Goal: Information Seeking & Learning: Learn about a topic

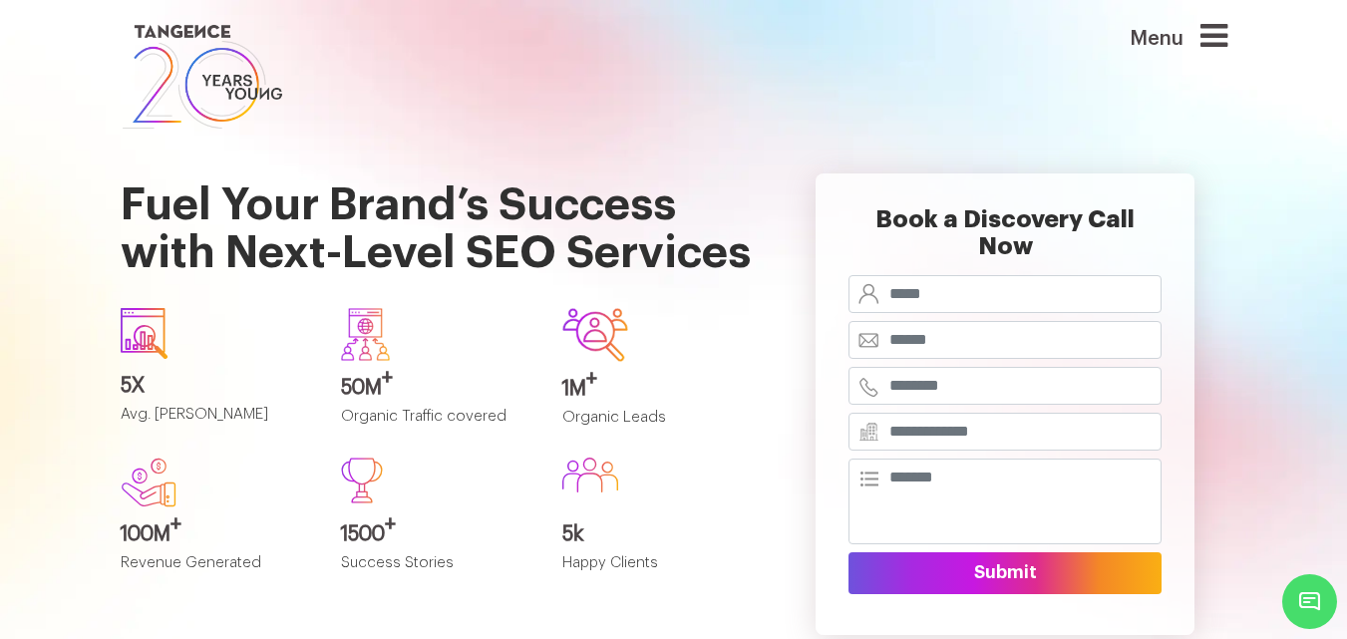
click at [814, 114] on link at bounding box center [580, 77] width 918 height 114
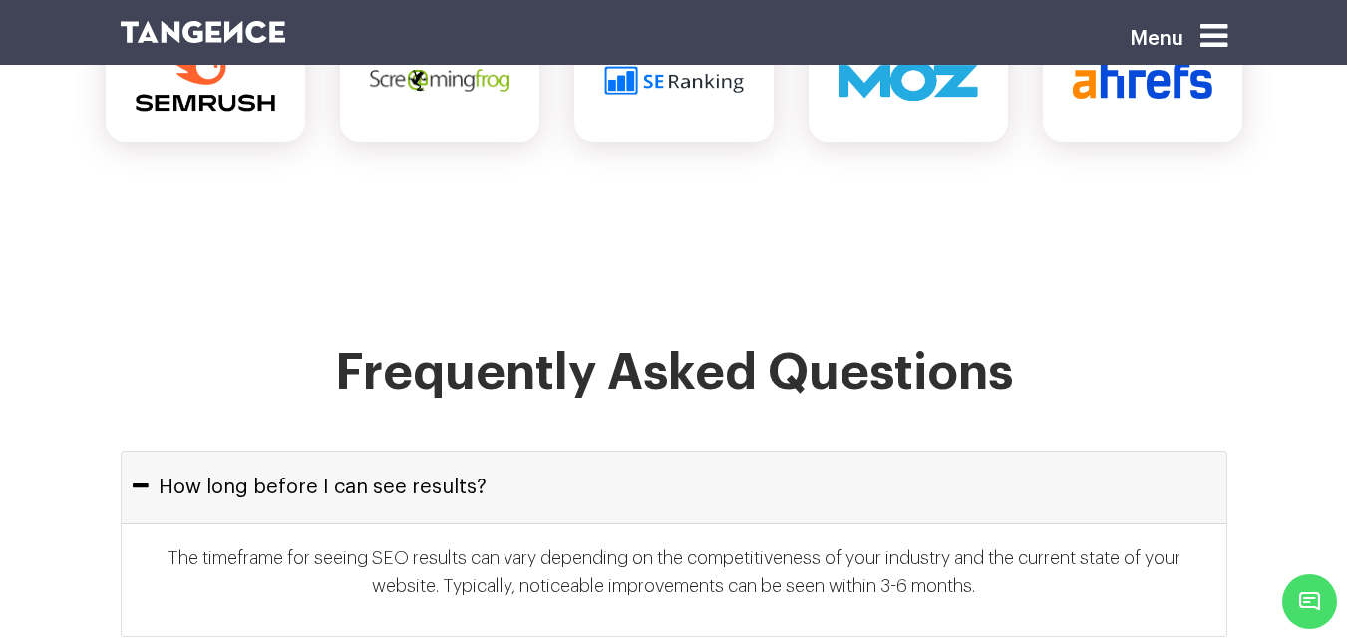
scroll to position [8777, 0]
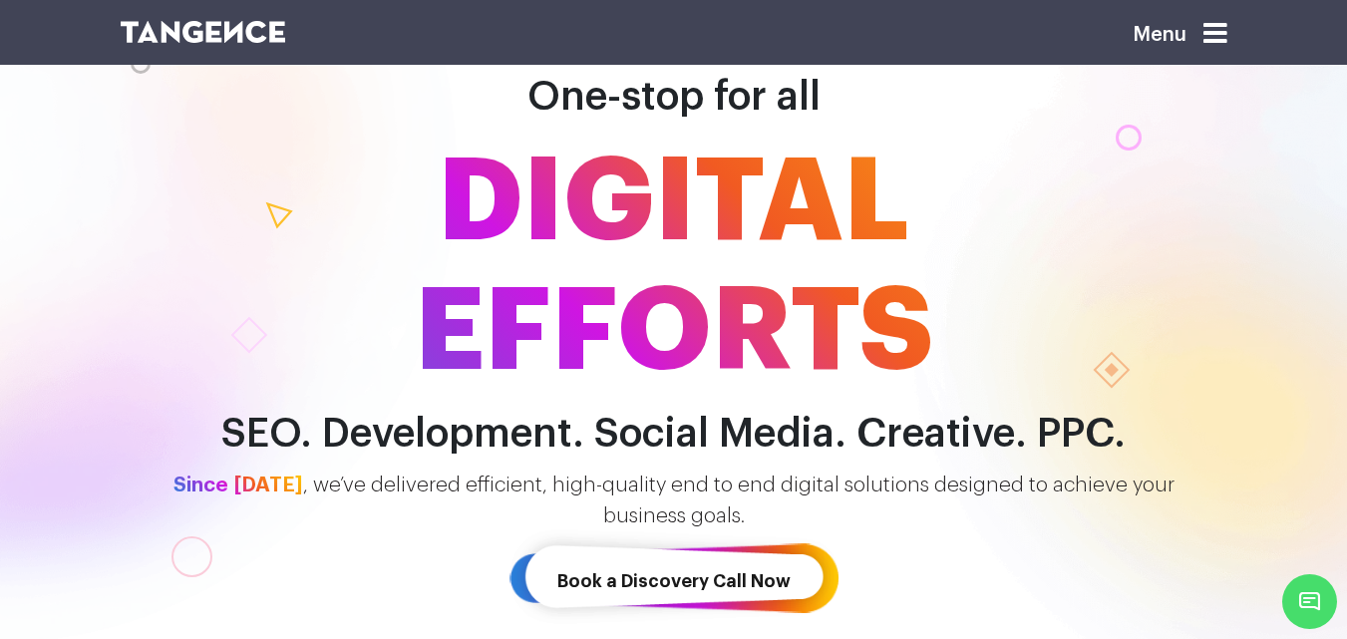
scroll to position [199, 0]
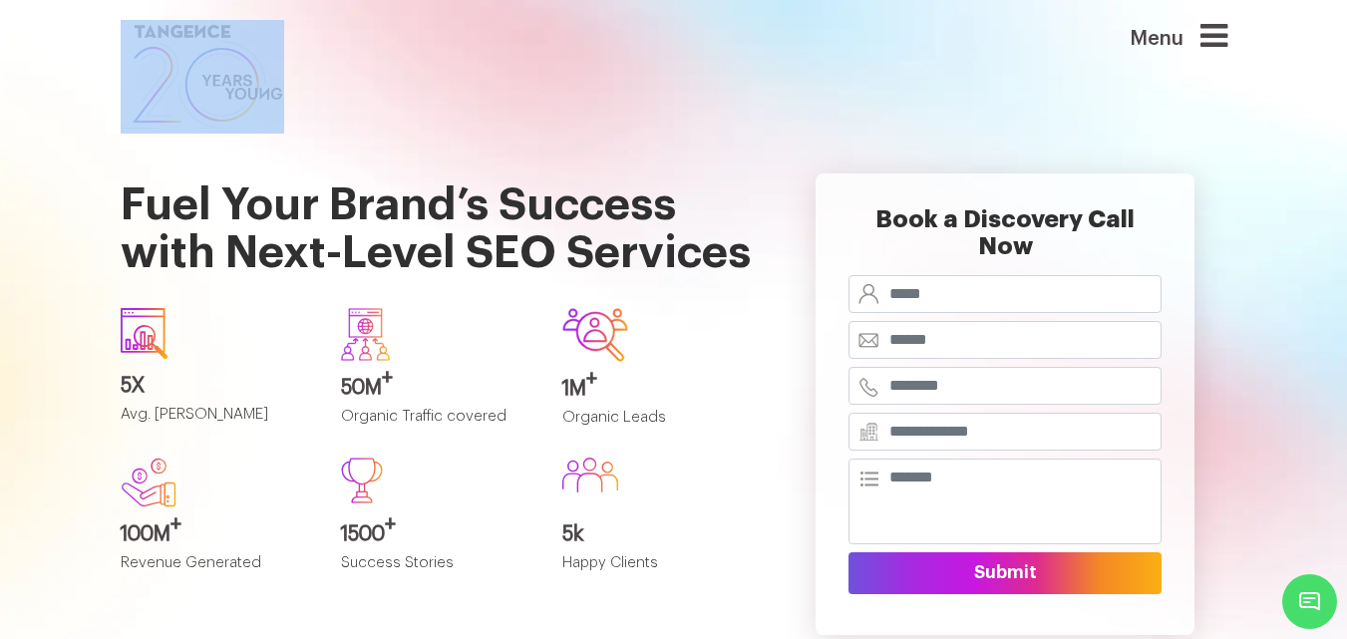
drag, startPoint x: 1237, startPoint y: 16, endPoint x: 500, endPoint y: 74, distance: 739.3
click at [82, 71] on header "Menu" at bounding box center [673, 67] width 1347 height 134
click at [644, 75] on link at bounding box center [580, 77] width 918 height 114
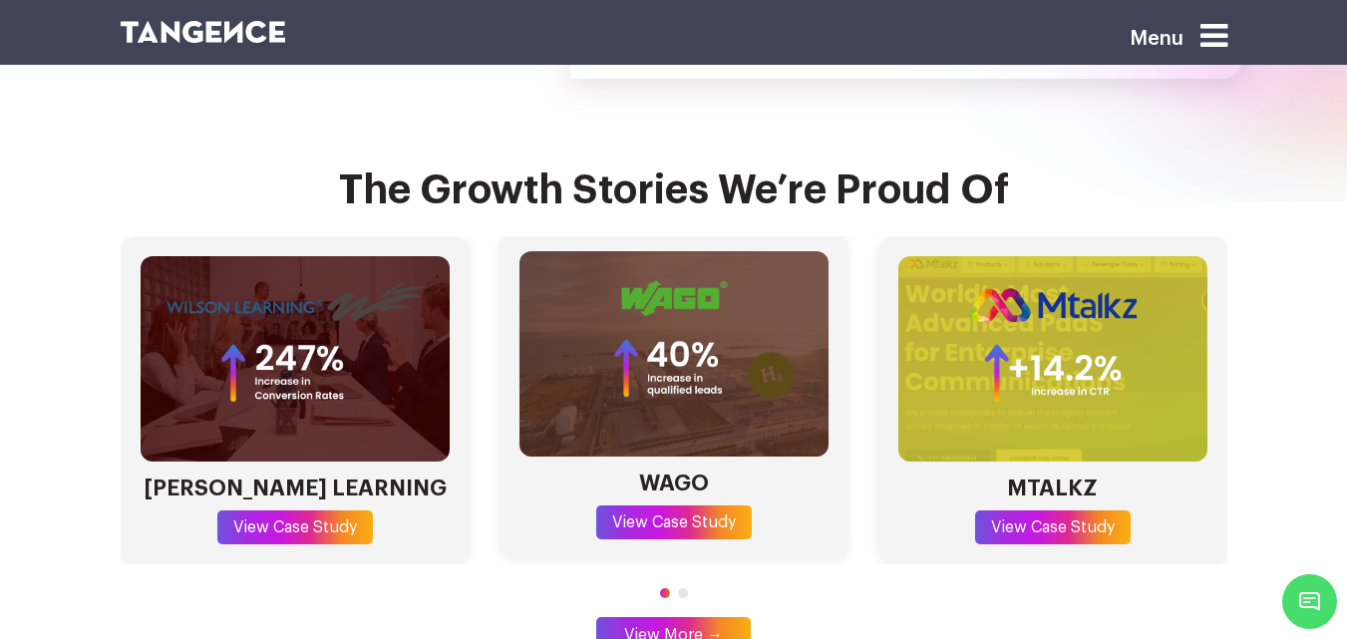
scroll to position [5637, 0]
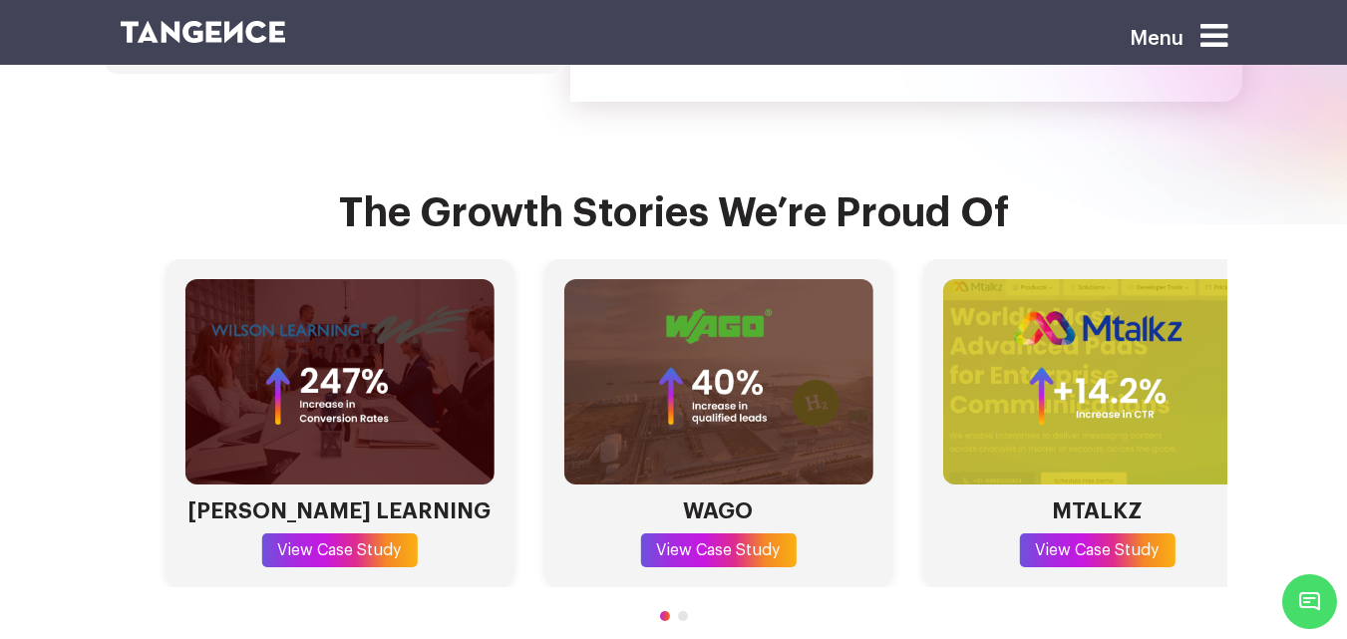
click at [929, 365] on div "WILSON LEARNING View Case Study WAGO View Case Study MTALKZ View Case Study CLO…" at bounding box center [718, 423] width 1107 height 329
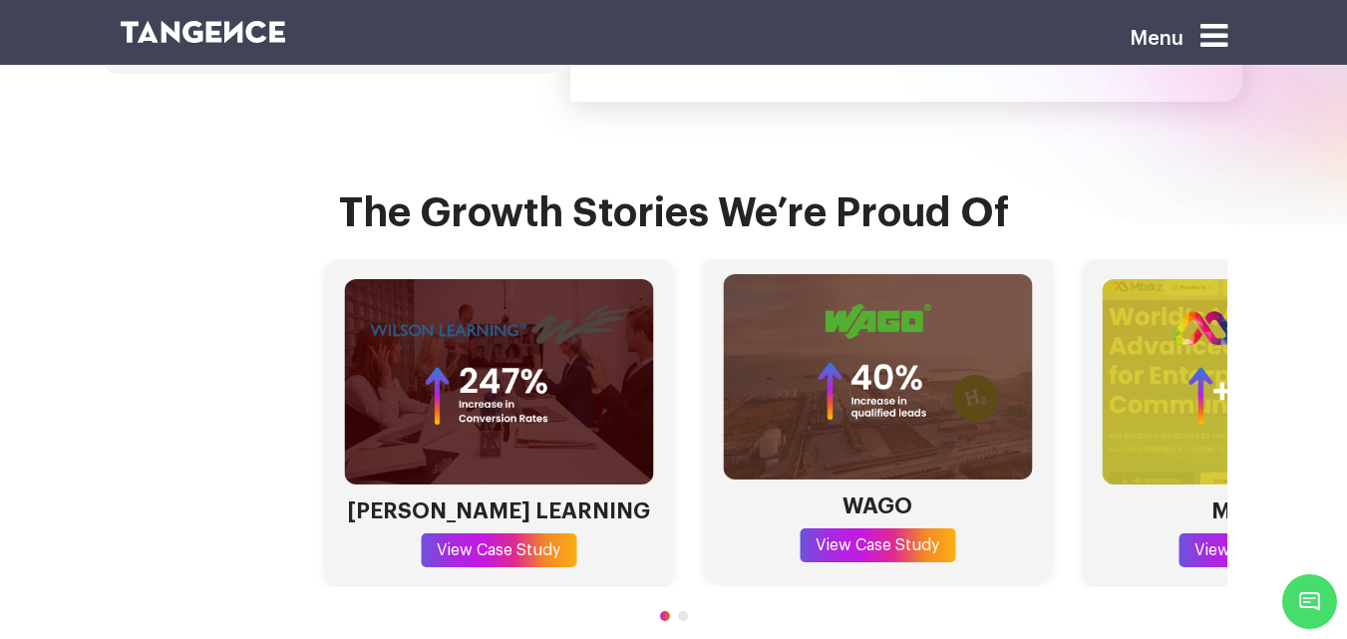
click at [1346, 452] on html "Menu Fuel Your Brand’s Success with Next-Level SEO Services 5X Avg. SEO ROI 50M…" at bounding box center [673, 136] width 1347 height 11547
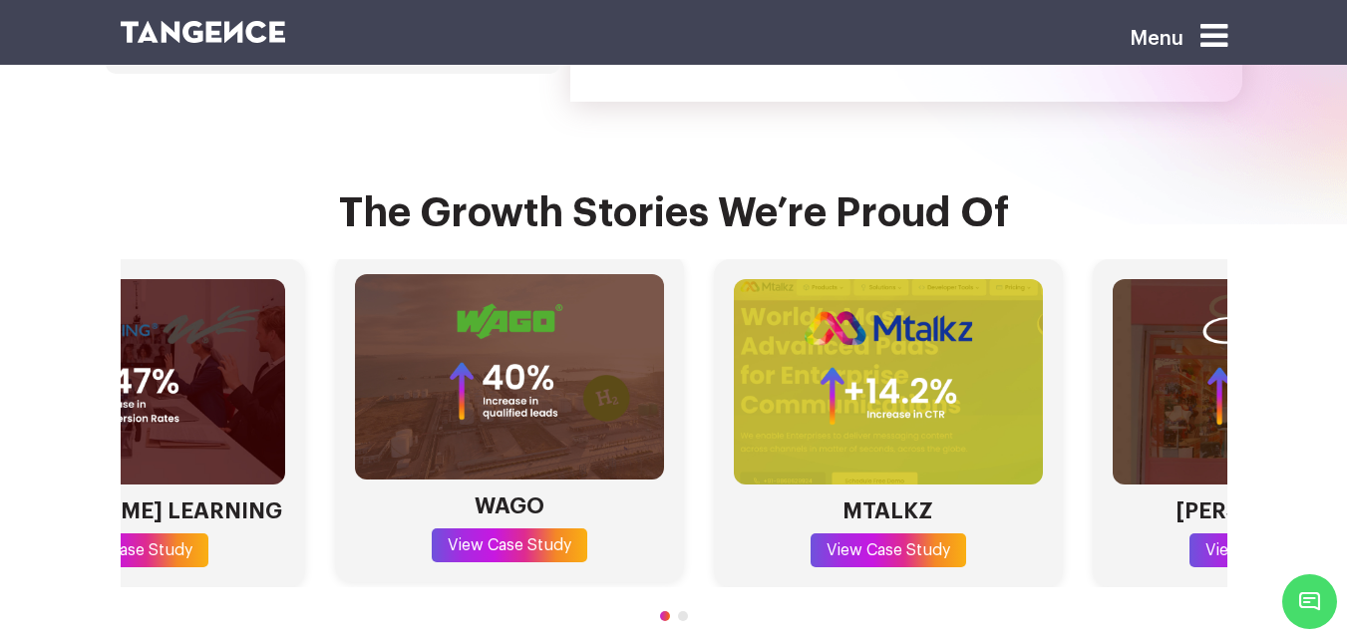
click at [461, 365] on img "2 / 4" at bounding box center [509, 377] width 309 height 206
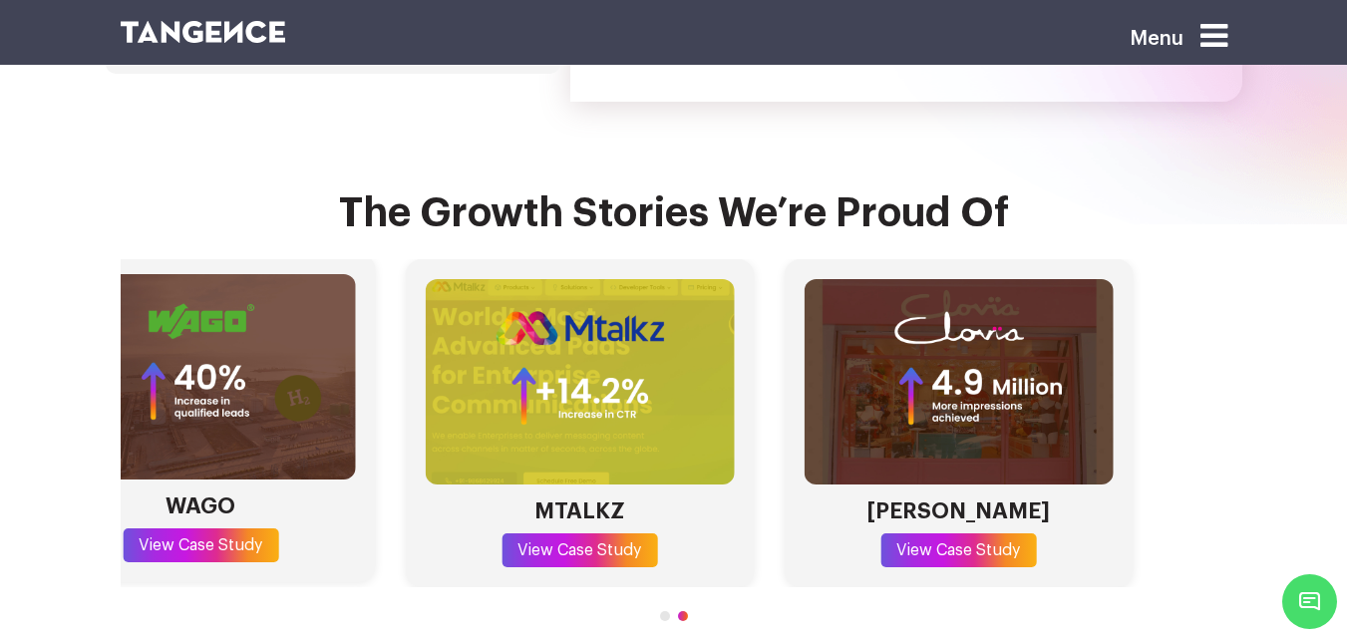
click at [171, 371] on img "2 / 4" at bounding box center [200, 377] width 309 height 206
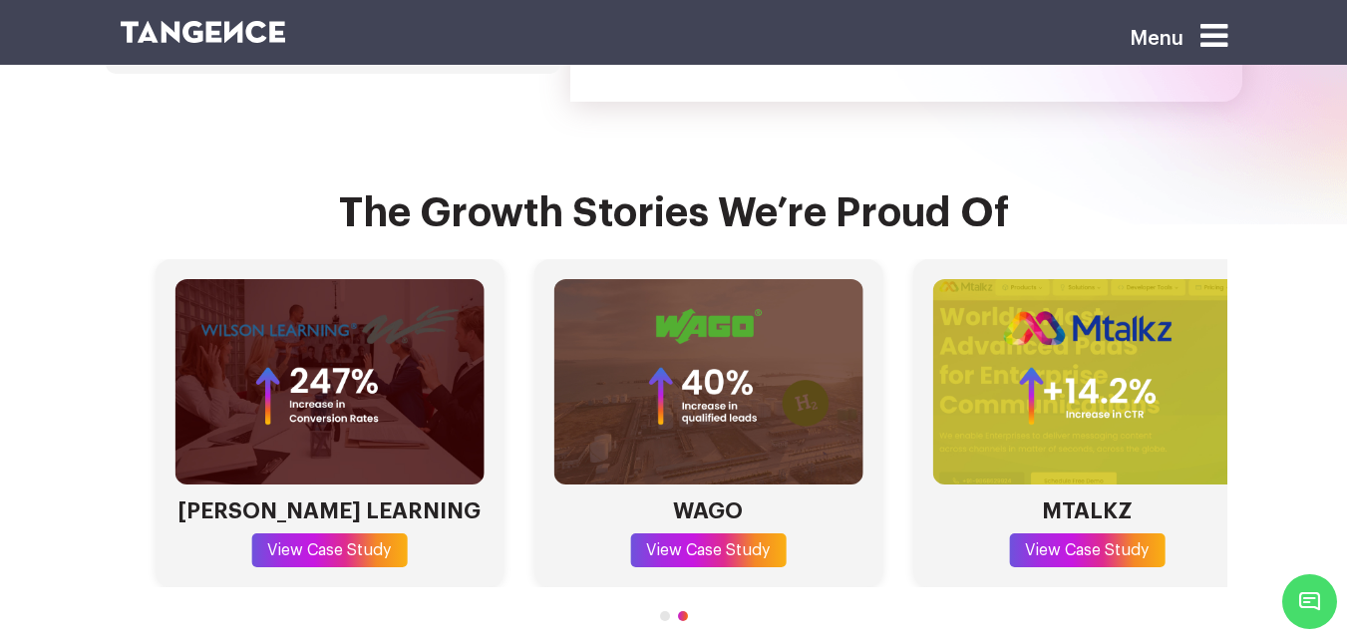
click at [1327, 183] on section "The Growth Stories We’re Proud Of WILSON LEARNING View Case Study WAGO View Cas…" at bounding box center [673, 430] width 1347 height 656
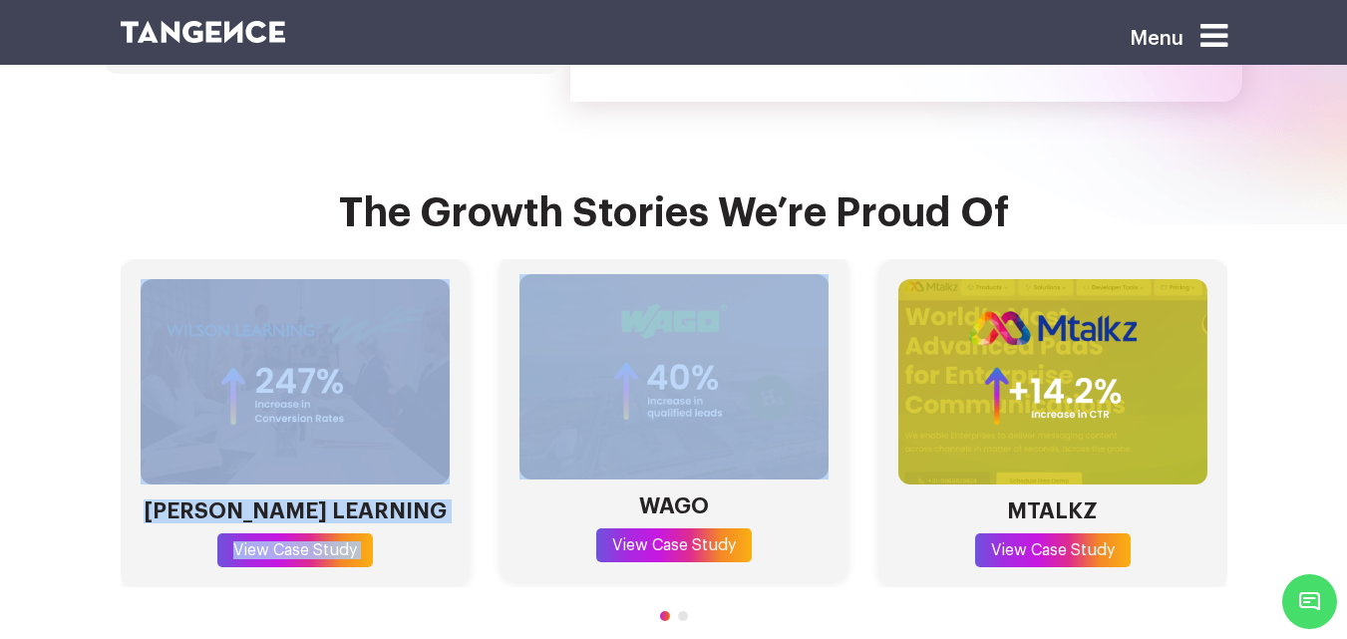
drag, startPoint x: 1245, startPoint y: 183, endPoint x: 673, endPoint y: 244, distance: 574.8
click at [673, 243] on section "The Growth Stories We’re Proud Of WILSON LEARNING View Case Study WAGO View Cas…" at bounding box center [673, 430] width 1347 height 656
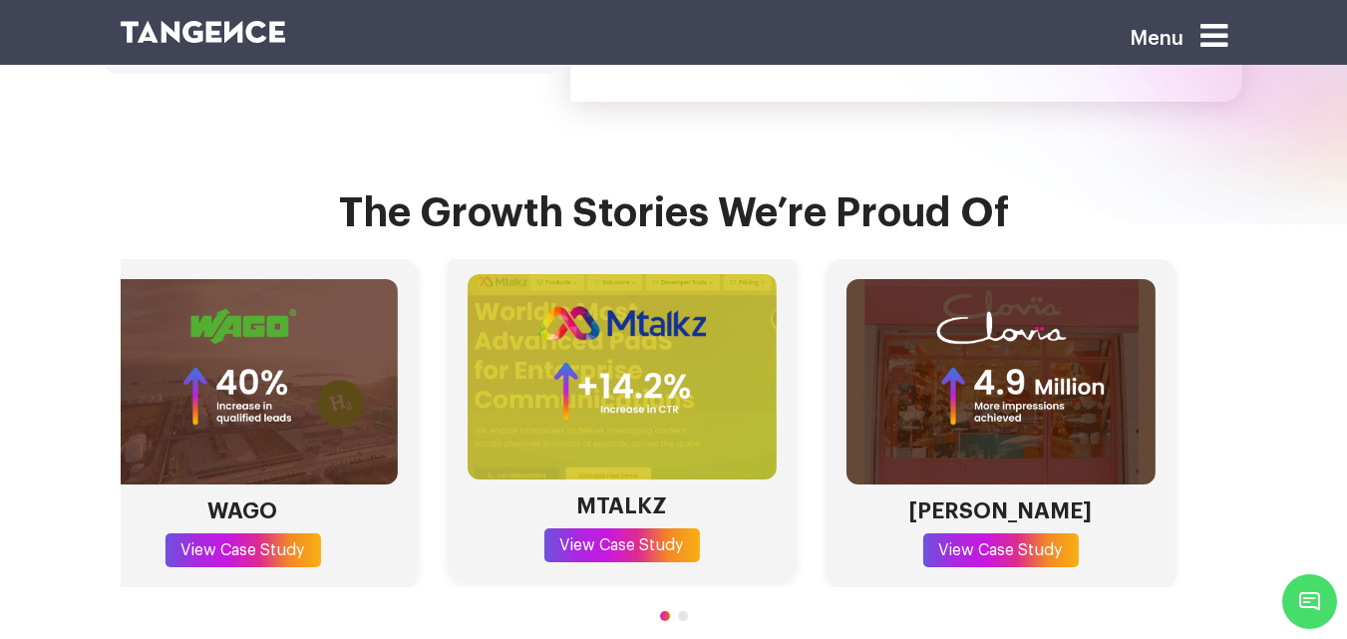
click at [409, 275] on div "WILSON LEARNING View Case Study WAGO View Case Study MTALKZ View Case Study CLO…" at bounding box center [242, 423] width 1107 height 329
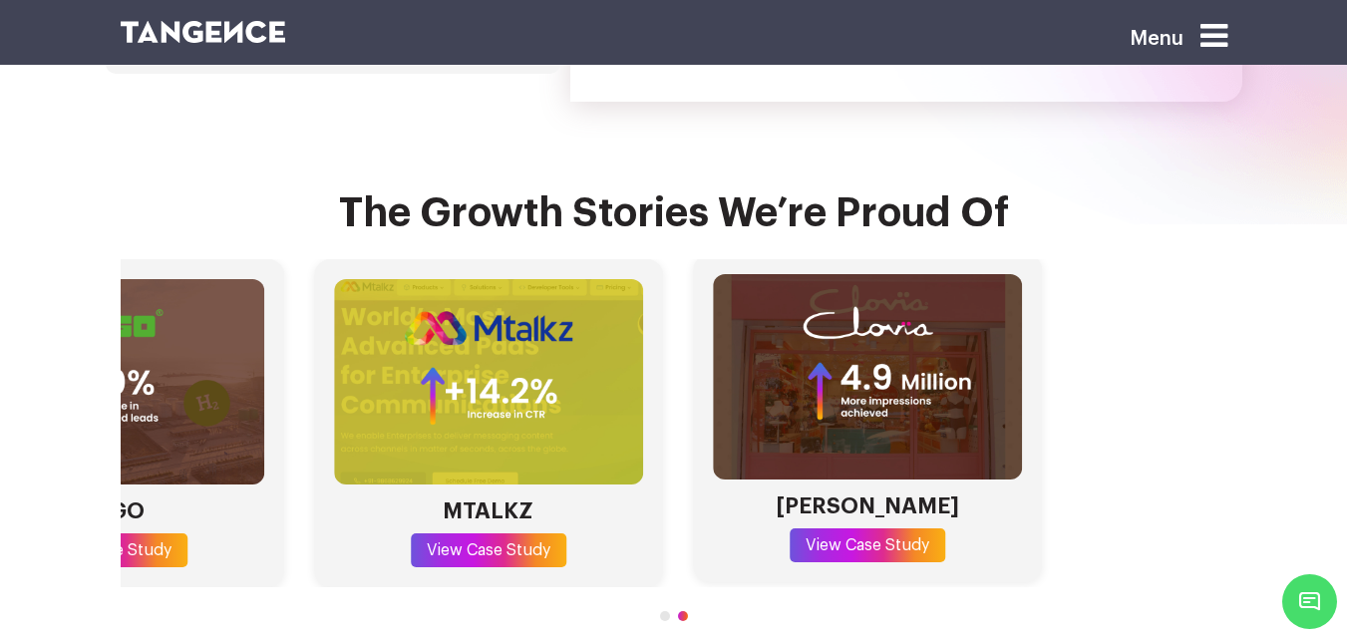
click at [496, 259] on div "WILSON LEARNING View Case Study WAGO View Case Study MTALKZ View Case Study CLO…" at bounding box center [109, 423] width 1107 height 329
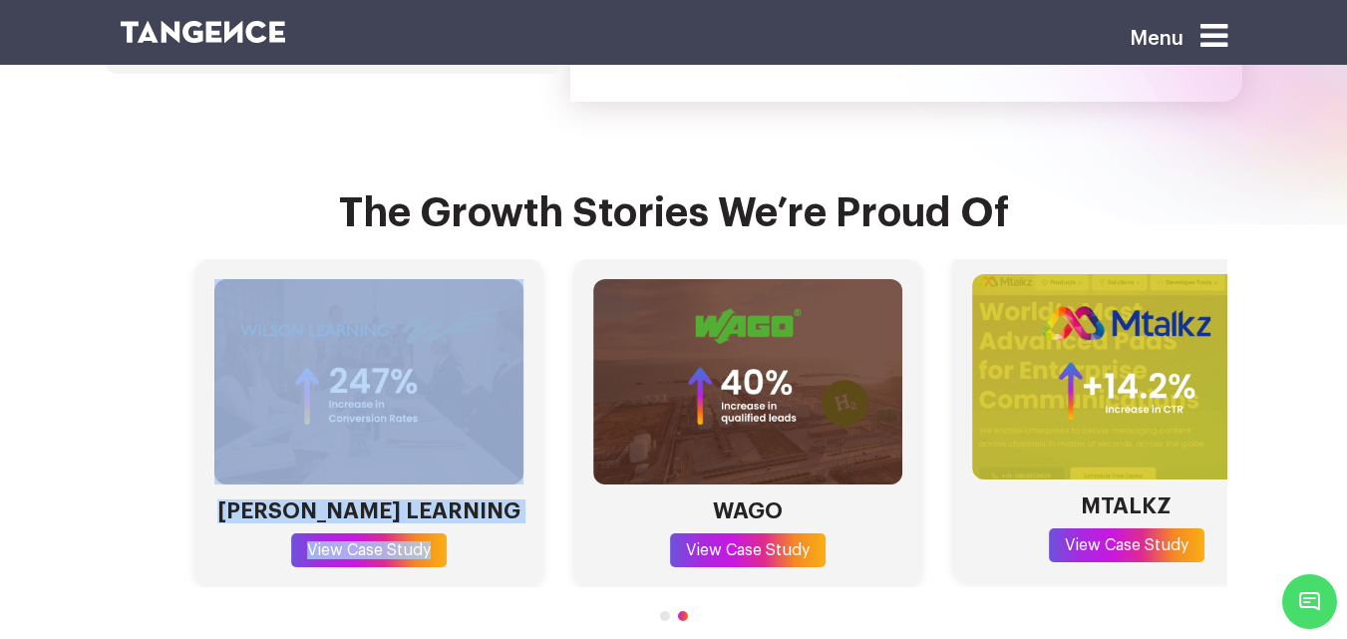
click at [1346, 380] on html "Menu Fuel Your Brand’s Success with Next-Level SEO Services 5X Avg. SEO ROI 50M…" at bounding box center [673, 136] width 1347 height 11547
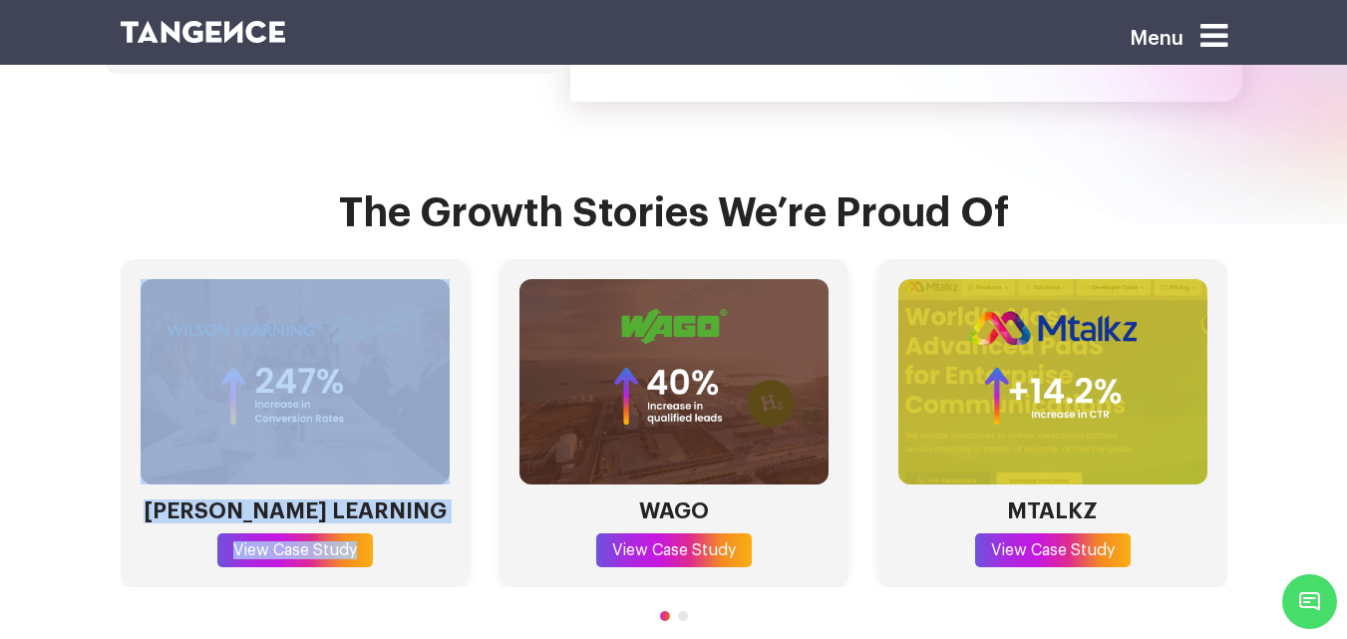
click at [1090, 107] on section "The Growth Stories We’re Proud Of WILSON LEARNING View Case Study WAGO View Cas…" at bounding box center [673, 430] width 1347 height 656
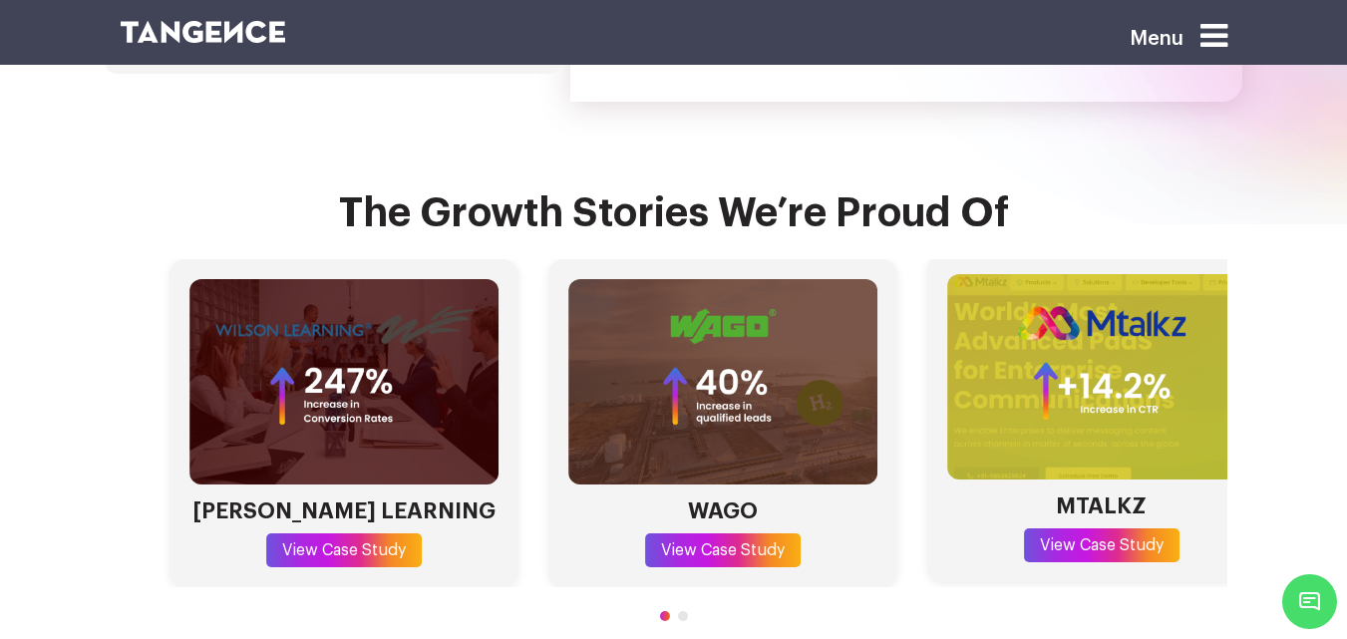
click at [1346, 350] on html "Menu Fuel Your Brand’s Success with Next-Level SEO Services 5X Avg. SEO ROI 50M…" at bounding box center [673, 136] width 1347 height 11547
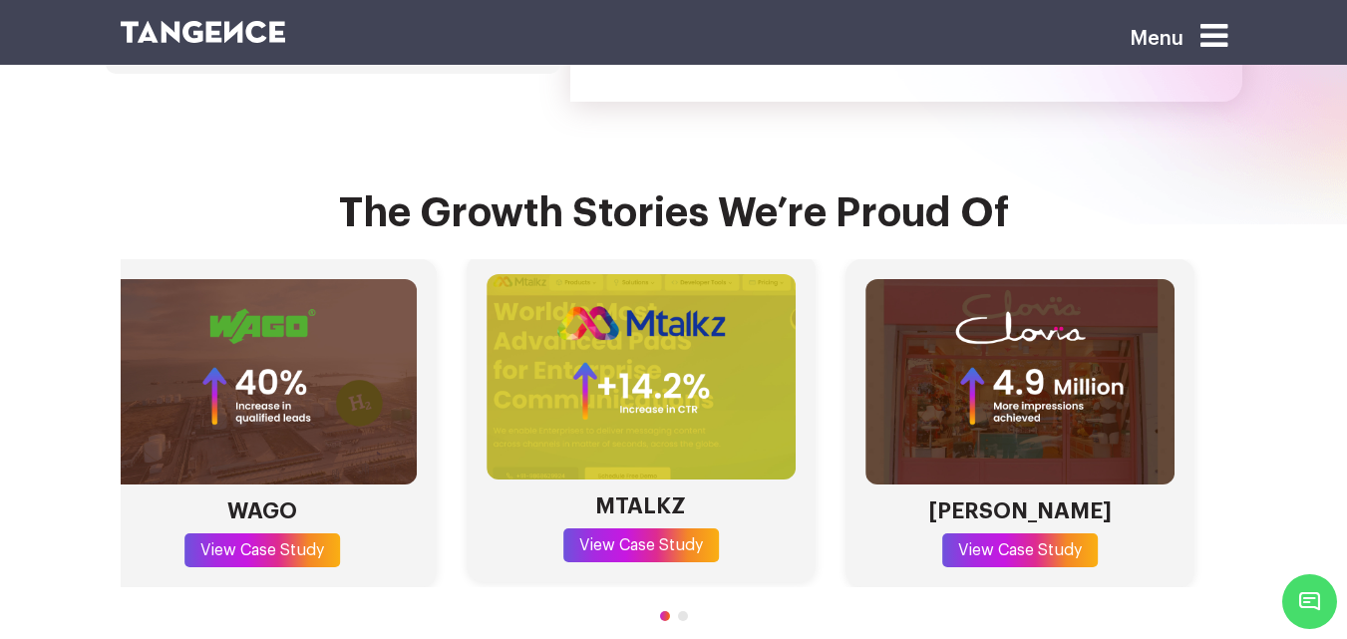
click at [635, 254] on div "MTALKZ View Case Study" at bounding box center [641, 418] width 349 height 329
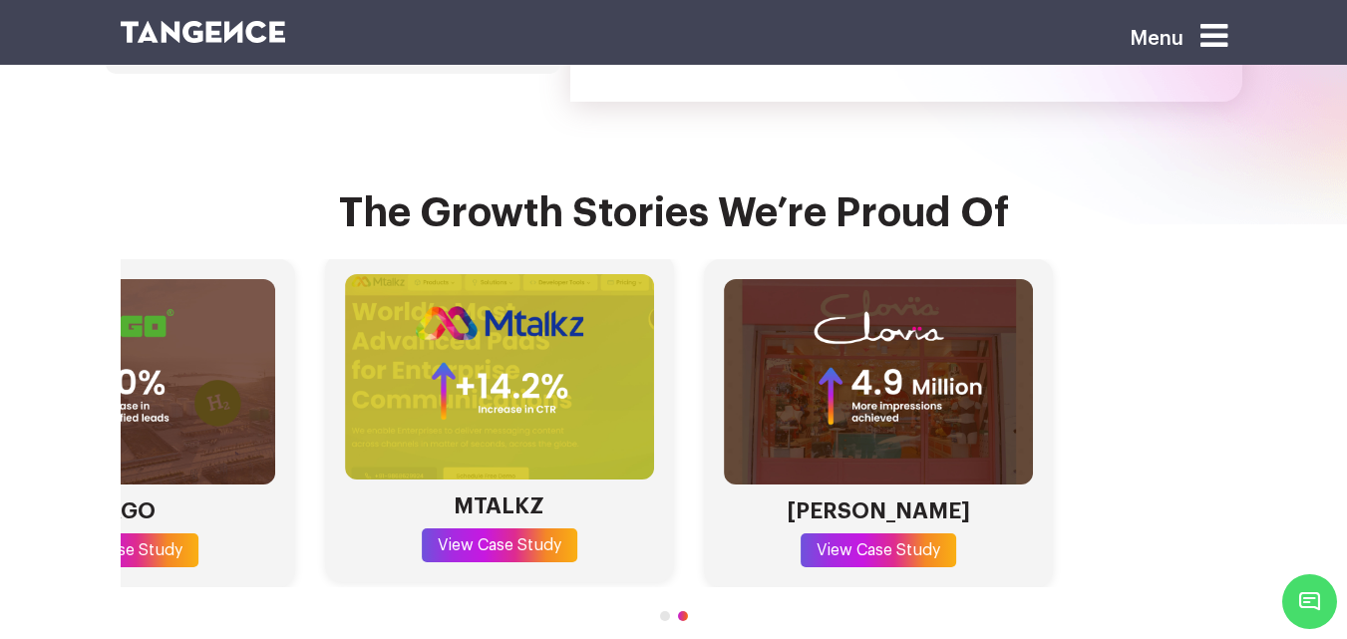
click at [400, 254] on div "MTALKZ View Case Study" at bounding box center [499, 418] width 349 height 329
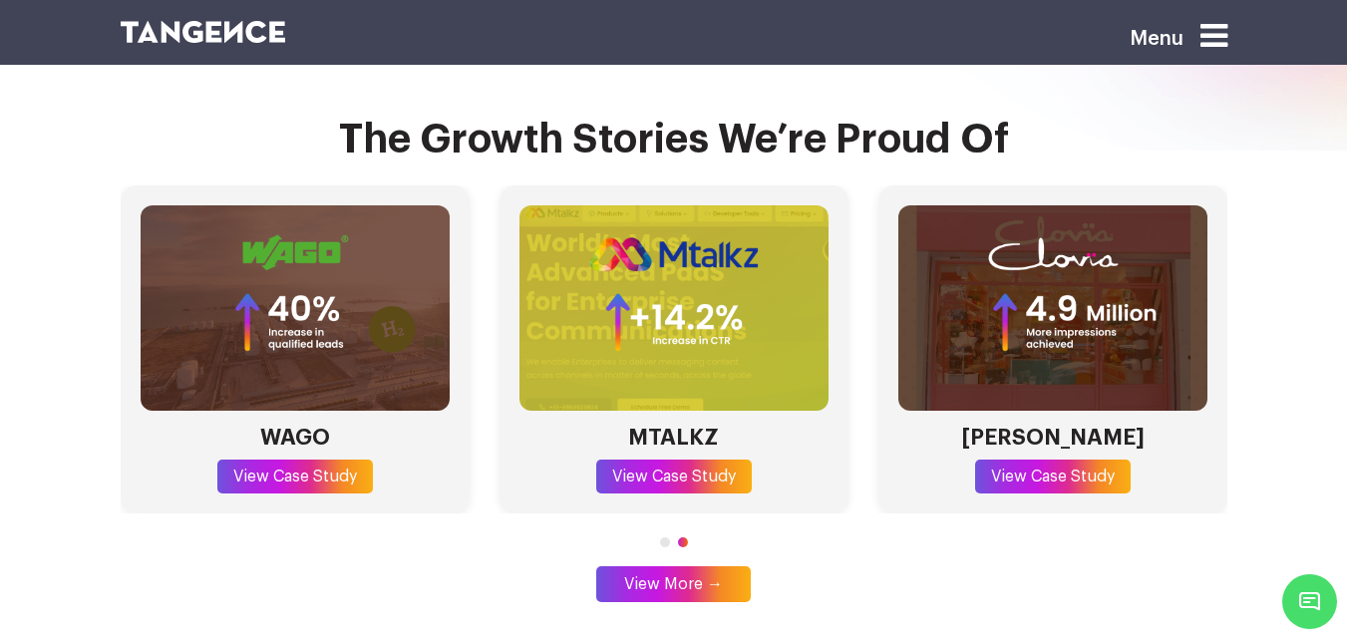
scroll to position [5709, 0]
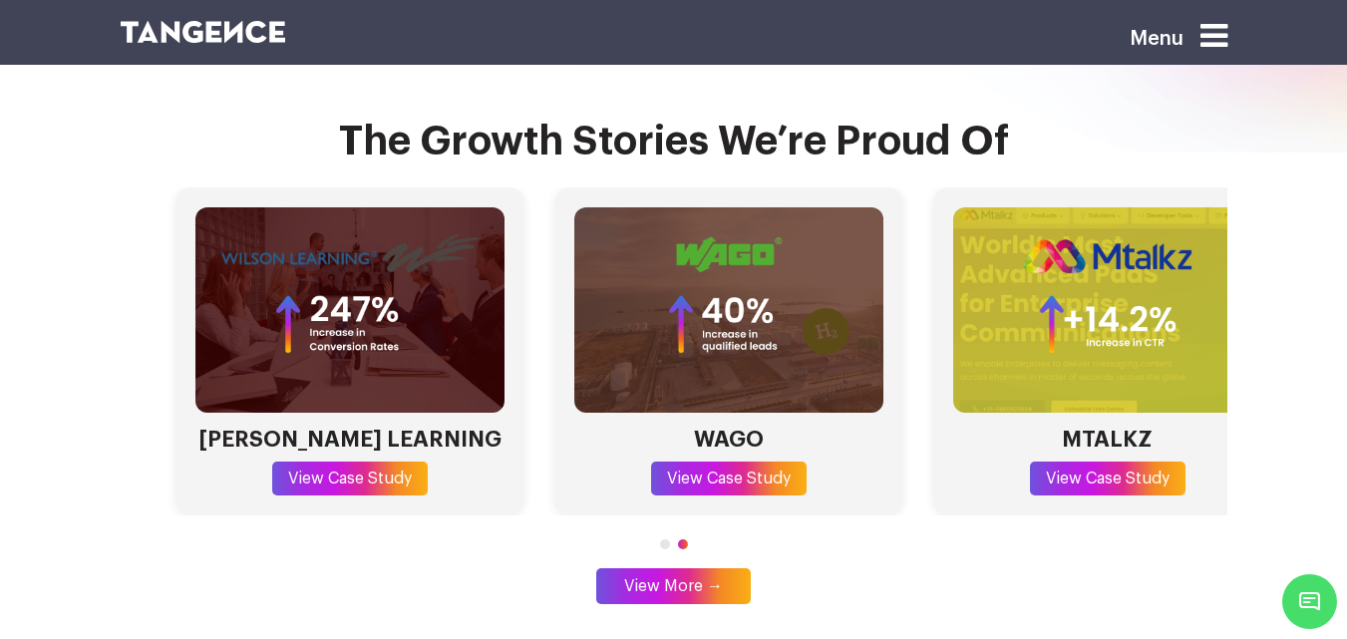
click at [1346, 431] on html "Menu Fuel Your Brand’s Success with Next-Level SEO Services 5X Avg. SEO ROI 50M…" at bounding box center [673, 64] width 1347 height 11547
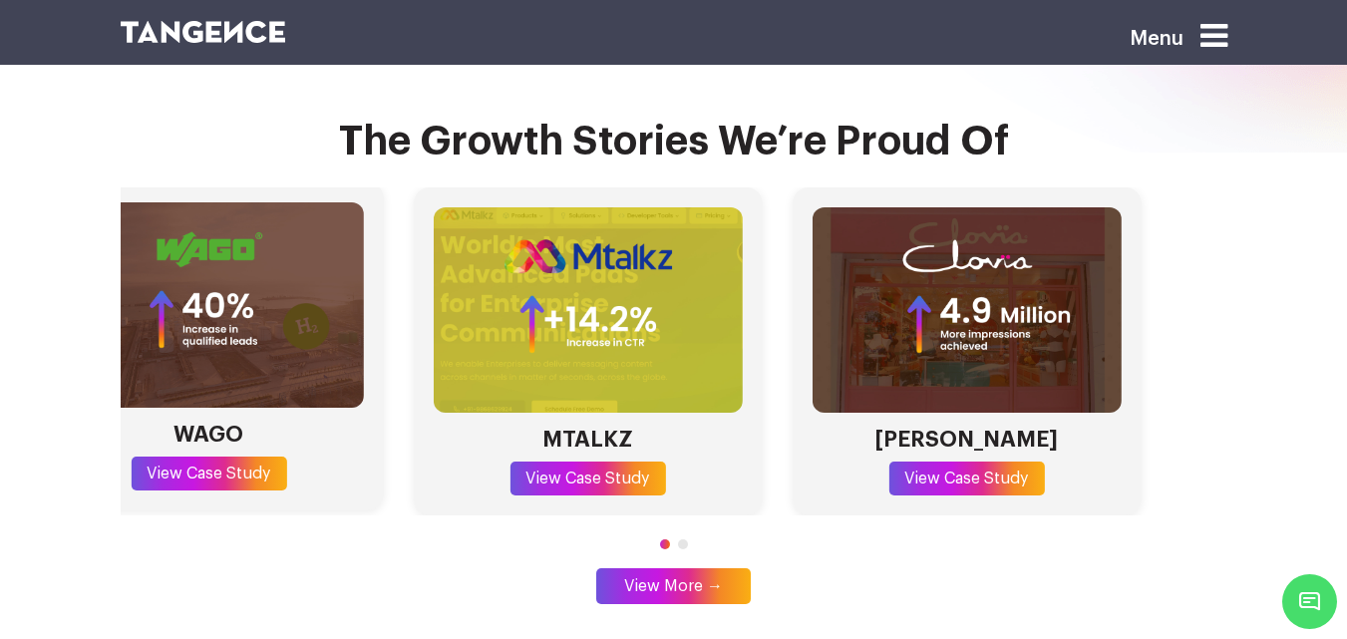
click at [0, 332] on section "The Growth Stories We’re Proud Of WILSON LEARNING View Case Study WAGO View Cas…" at bounding box center [673, 358] width 1347 height 656
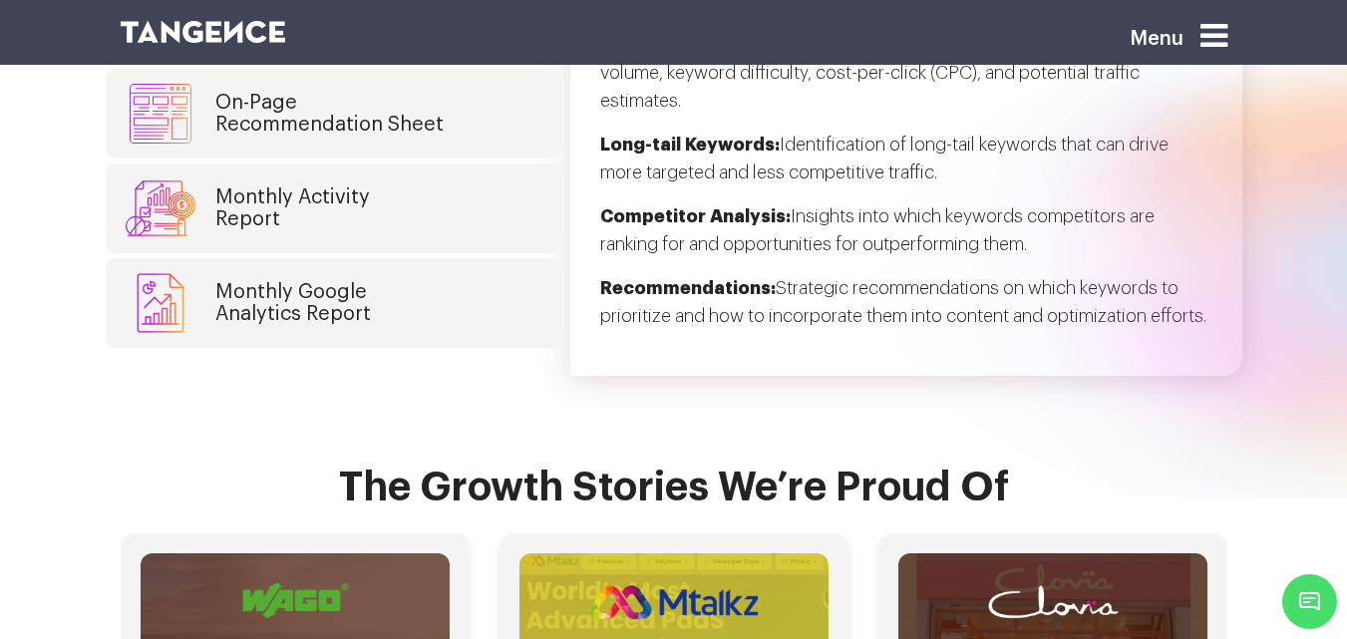
scroll to position [5260, 0]
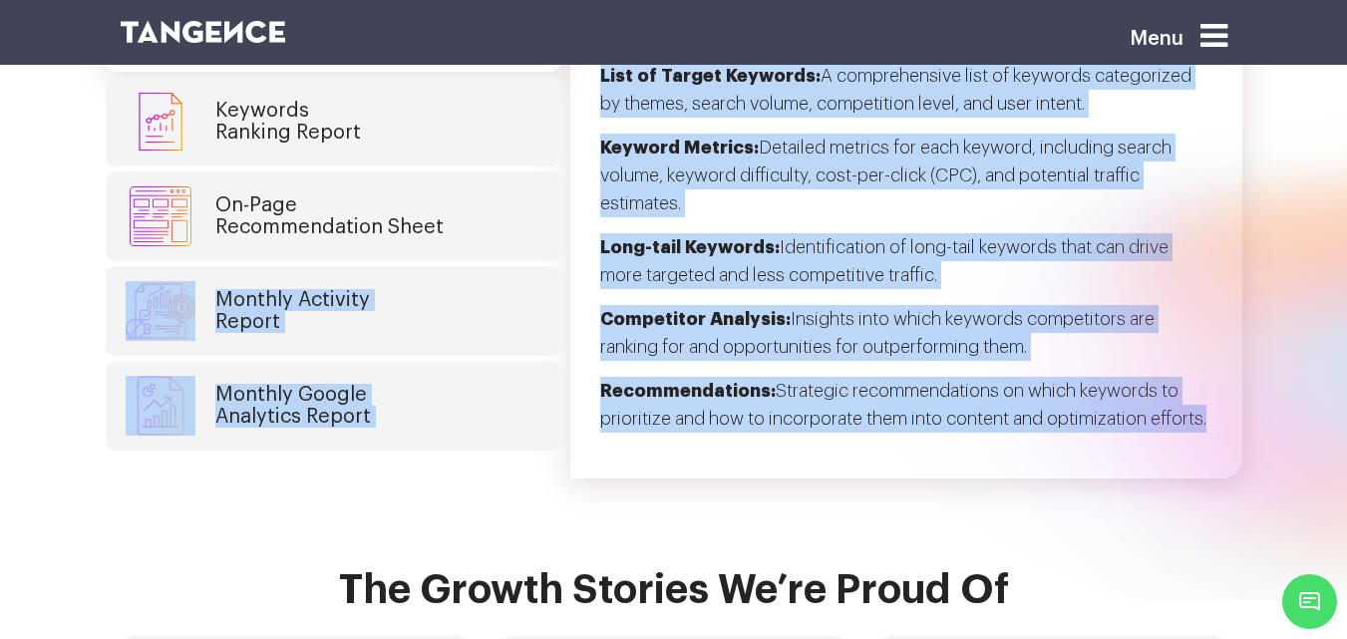
drag, startPoint x: 989, startPoint y: 335, endPoint x: 163, endPoint y: 226, distance: 833.9
click at [161, 236] on section "Monthly SEO Deliveries and Reports Keyword Research Report Keywords Ranking Rep…" at bounding box center [673, 170] width 1347 height 616
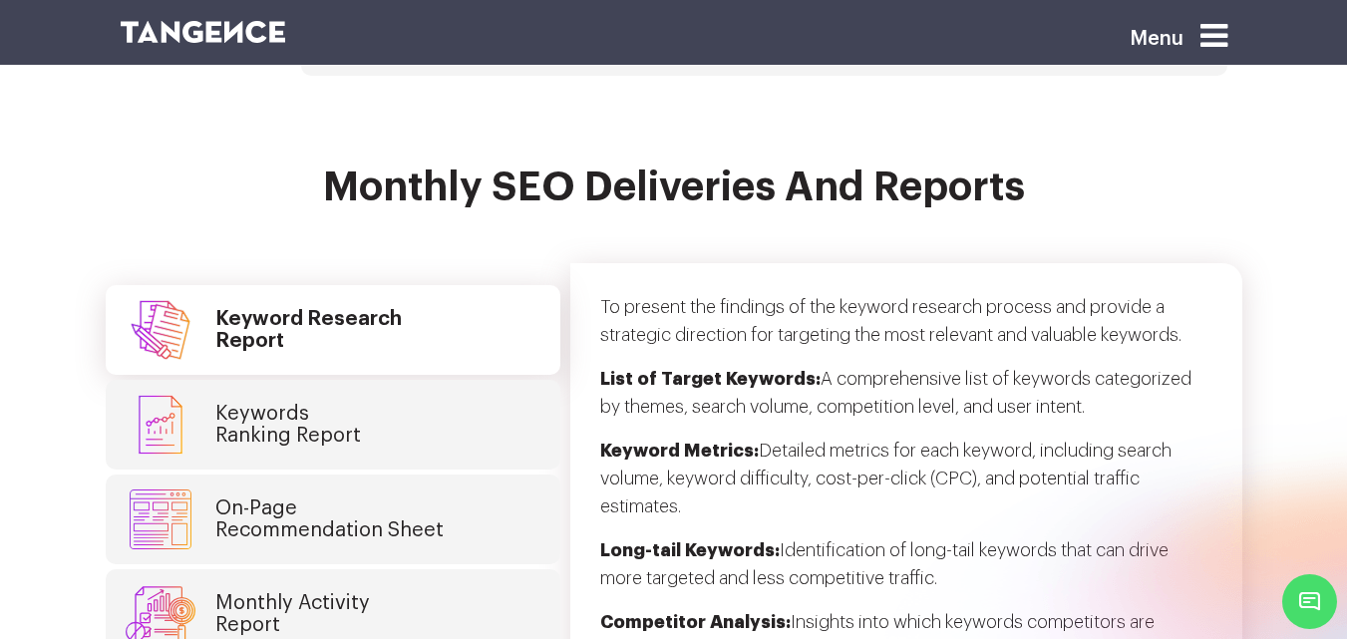
click at [136, 233] on div "Keyword Research Report Keywords Ranking Report On-Page Recommendation Sheet Mo…" at bounding box center [674, 507] width 1137 height 549
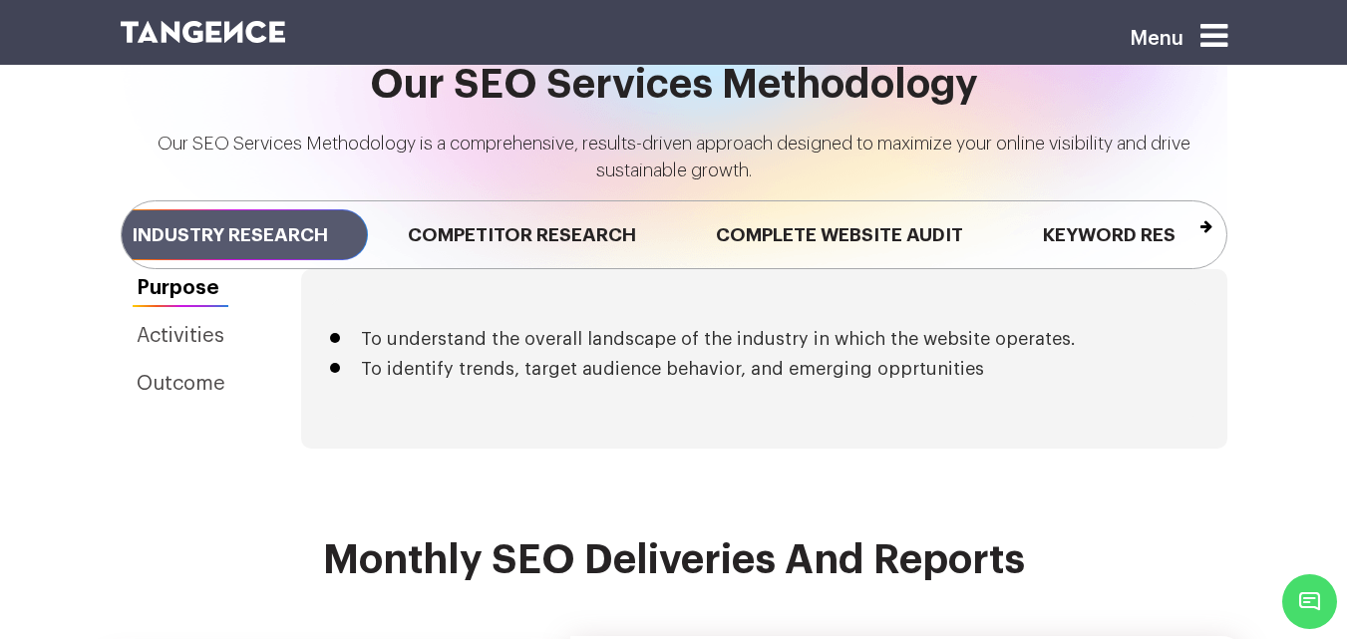
scroll to position [4458, 0]
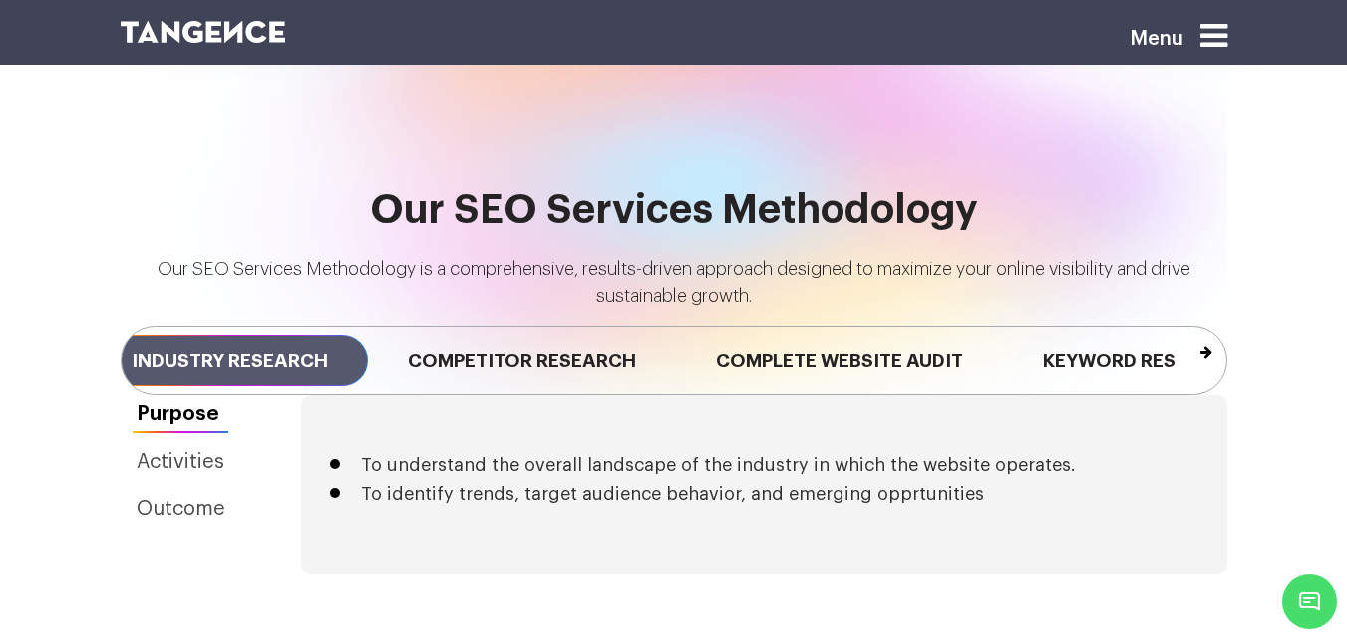
drag, startPoint x: 1030, startPoint y: 259, endPoint x: 53, endPoint y: 169, distance: 981.6
click at [49, 189] on div "Our SEO Services Methodology Our SEO Services Methodology is a comprehensive, r…" at bounding box center [673, 292] width 1347 height 206
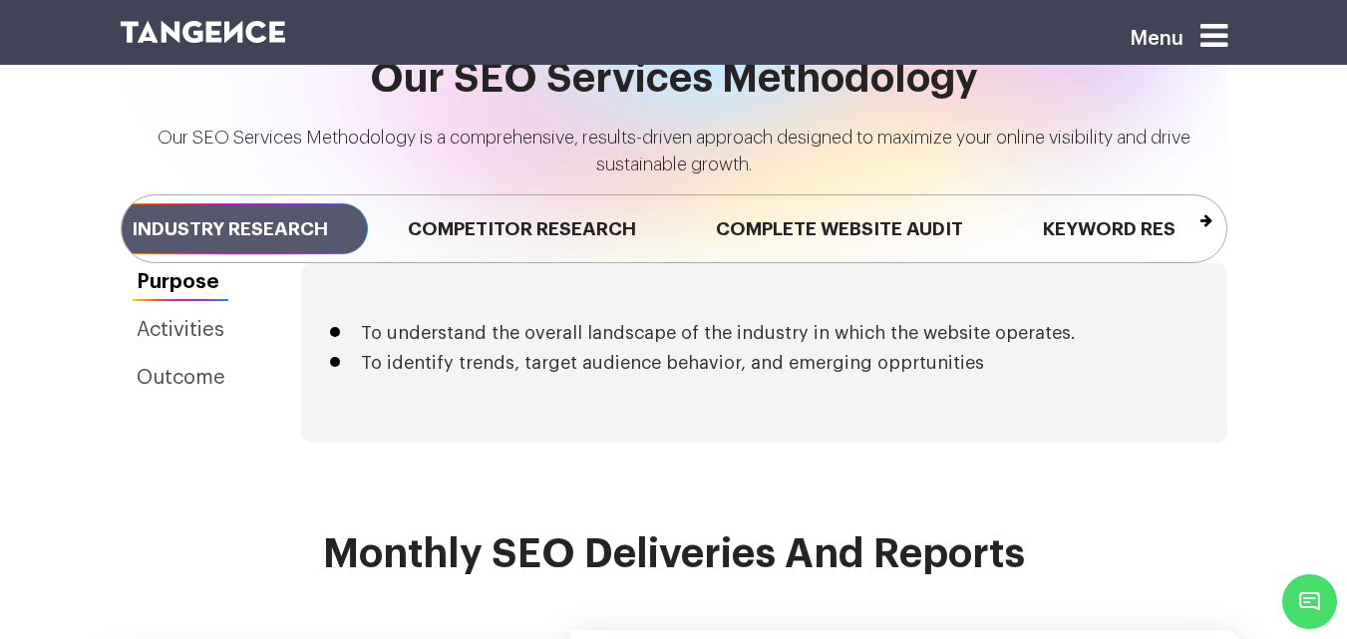
scroll to position [4658, 0]
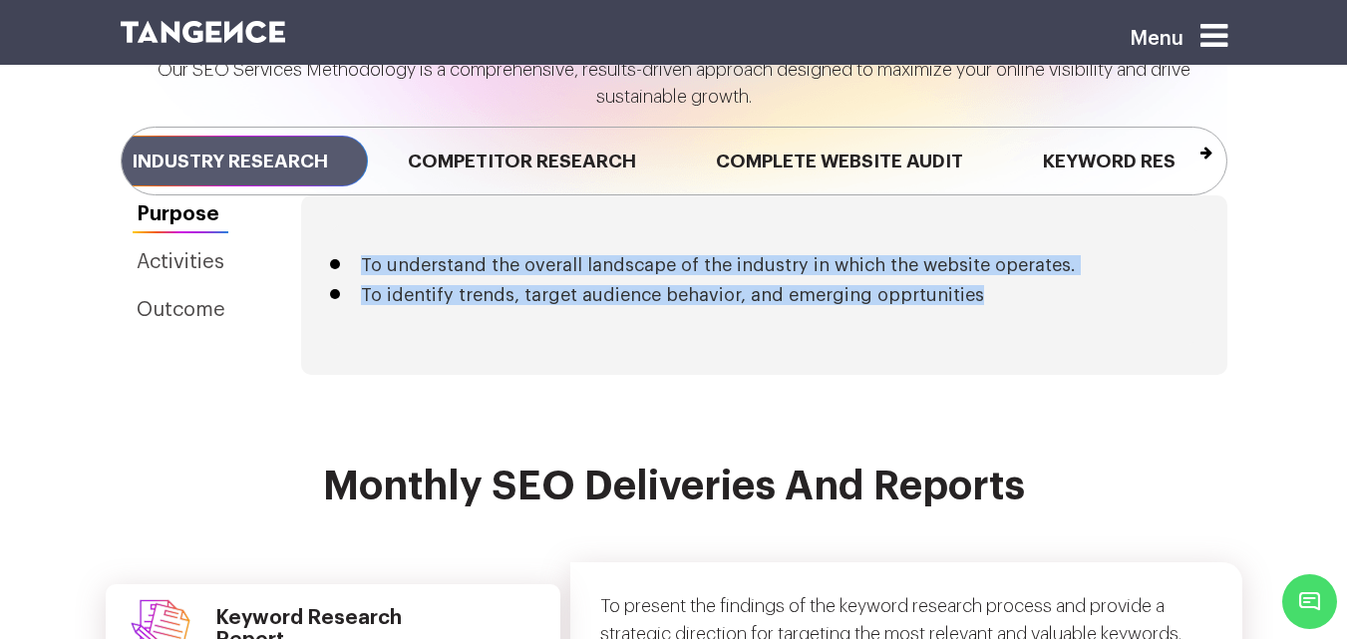
drag, startPoint x: 1029, startPoint y: 231, endPoint x: 320, endPoint y: 157, distance: 713.1
click at [320, 195] on div "To understand the overall landscape of the industry in which the website operat…" at bounding box center [764, 285] width 927 height 180
click at [905, 358] on section "Our SEO Services Methodology Our SEO Services Methodology is a comprehensive, r…" at bounding box center [673, 182] width 1347 height 566
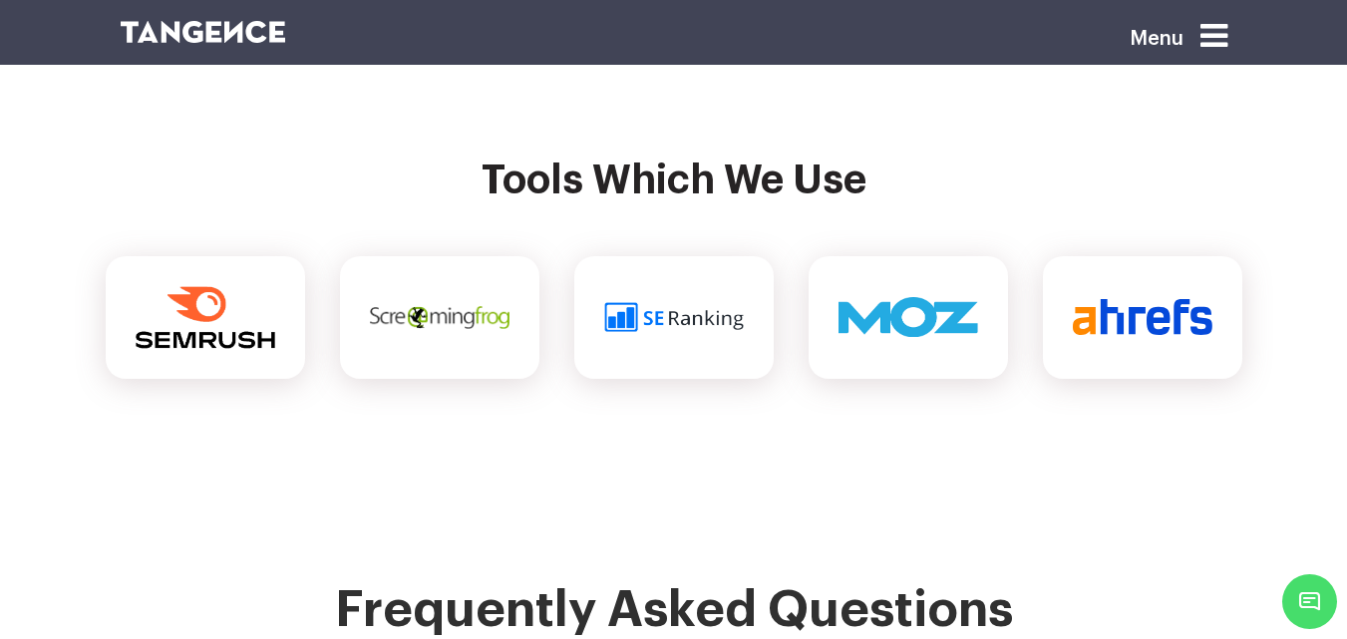
scroll to position [7580, 0]
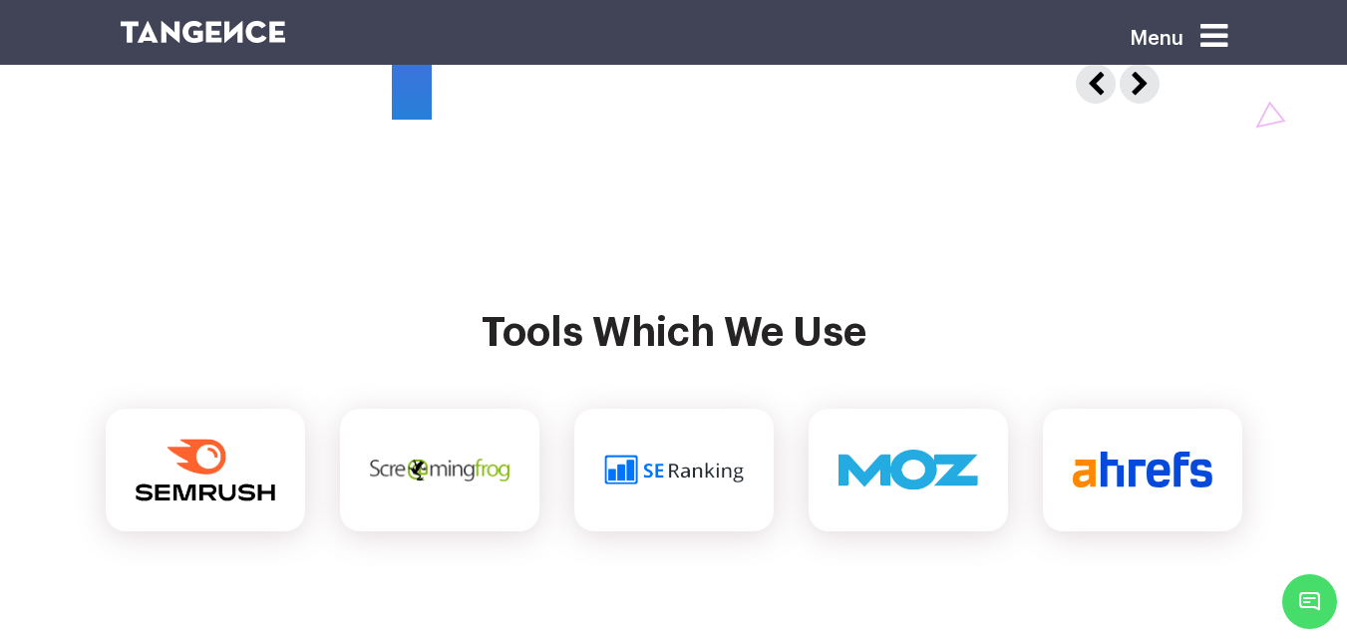
click at [1137, 409] on div at bounding box center [1142, 470] width 199 height 123
drag, startPoint x: 1089, startPoint y: 359, endPoint x: 1016, endPoint y: 377, distance: 75.0
click at [1085, 409] on div at bounding box center [1142, 470] width 199 height 123
click at [802, 432] on div at bounding box center [674, 470] width 1137 height 123
click at [137, 426] on div at bounding box center [205, 470] width 199 height 123
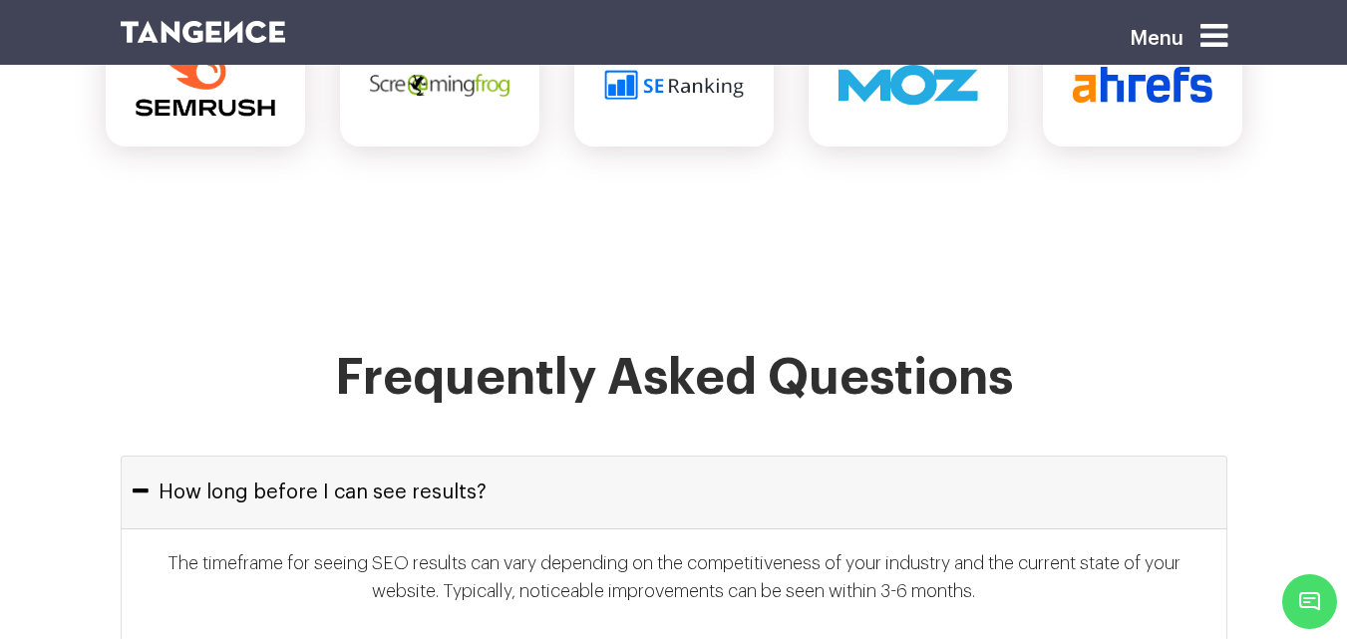
scroll to position [7879, 0]
